Goal: Task Accomplishment & Management: Use online tool/utility

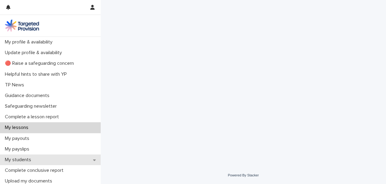
click at [49, 158] on div "My students" at bounding box center [50, 160] width 101 height 11
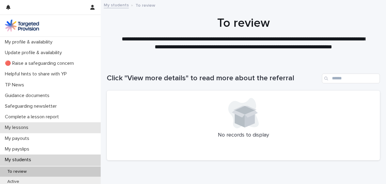
click at [41, 129] on div "My lessons" at bounding box center [50, 128] width 101 height 11
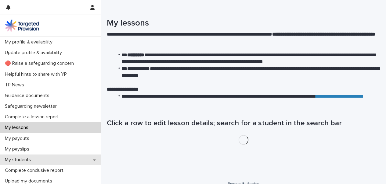
click at [59, 157] on div "My students" at bounding box center [50, 160] width 101 height 11
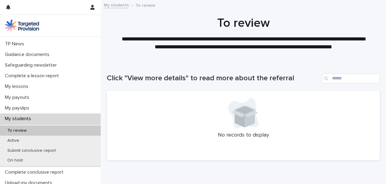
scroll to position [50, 0]
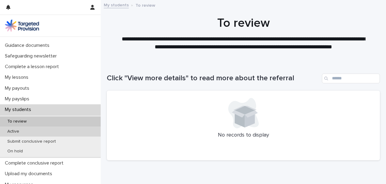
click at [55, 134] on div "Active" at bounding box center [50, 132] width 101 height 10
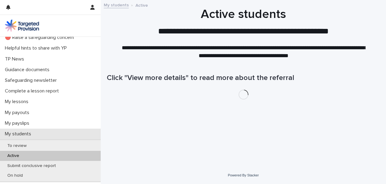
scroll to position [35, 0]
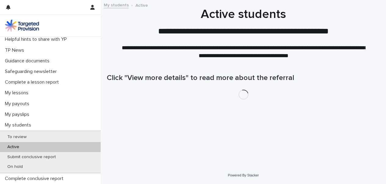
click at [45, 145] on div "Active" at bounding box center [50, 147] width 101 height 10
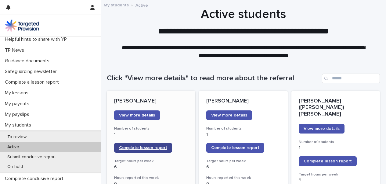
click at [144, 149] on span "Complete lesson report" at bounding box center [143, 148] width 48 height 4
